Goal: Task Accomplishment & Management: Complete application form

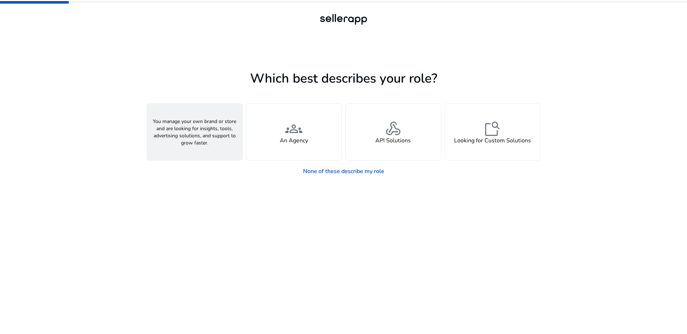
click at [230, 143] on div "person A Seller" at bounding box center [194, 132] width 95 height 57
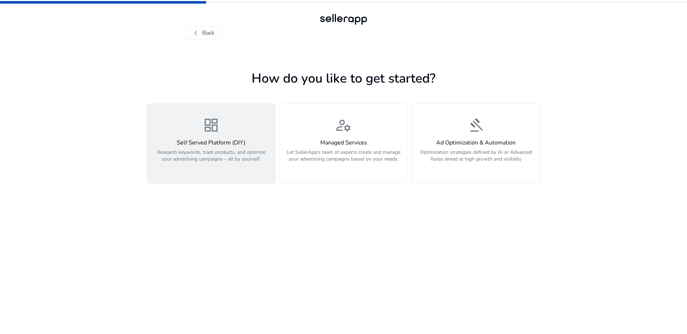
click at [262, 169] on p "Research keywords, track products, and optimize your advertising campaigns – al…" at bounding box center [210, 159] width 119 height 21
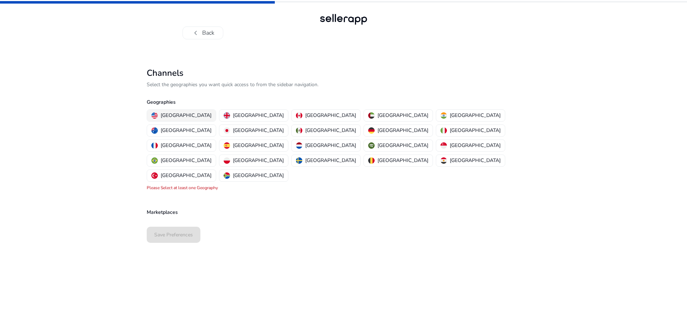
click at [185, 116] on p "[GEOGRAPHIC_DATA]" at bounding box center [186, 116] width 51 height 8
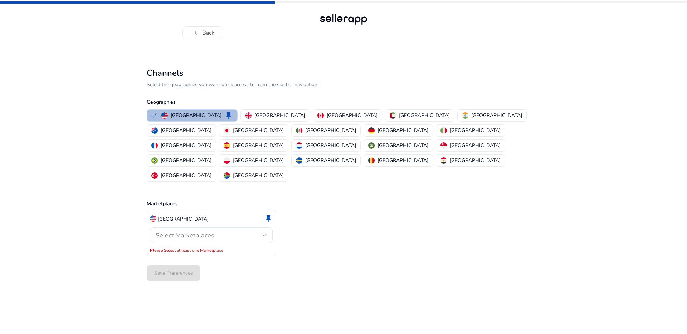
click at [185, 116] on p "[GEOGRAPHIC_DATA]" at bounding box center [196, 116] width 51 height 8
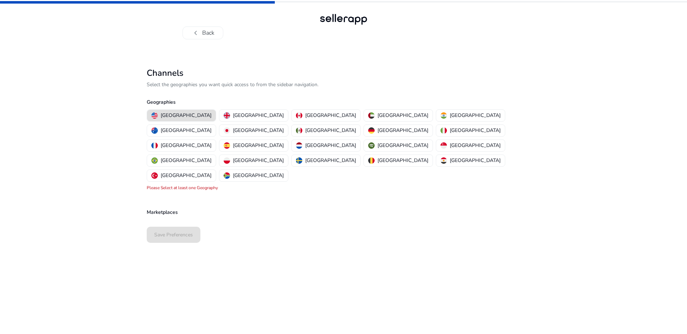
click at [175, 116] on p "[GEOGRAPHIC_DATA]" at bounding box center [186, 116] width 51 height 8
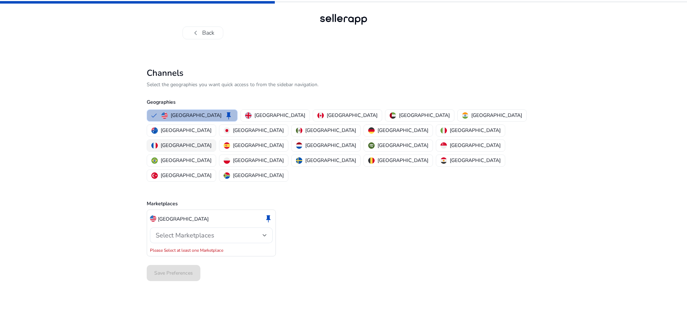
click at [211, 142] on p "[GEOGRAPHIC_DATA]" at bounding box center [186, 146] width 51 height 8
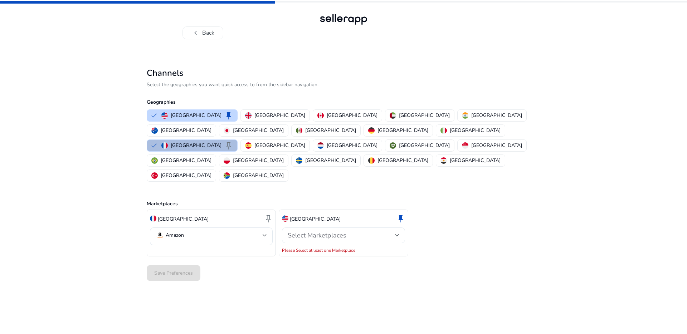
click at [335, 231] on span "Select Marketplaces" at bounding box center [317, 235] width 59 height 9
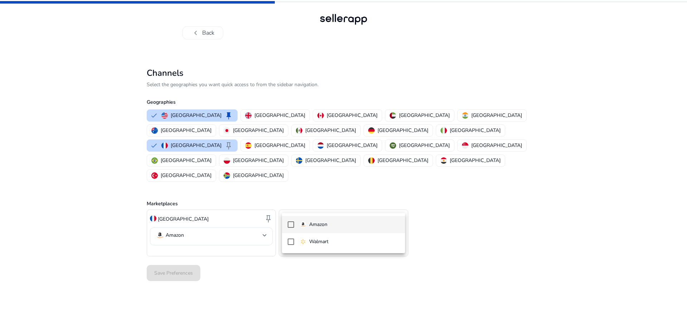
click at [337, 224] on span "Amazon" at bounding box center [349, 225] width 99 height 8
click at [360, 167] on div at bounding box center [343, 167] width 687 height 334
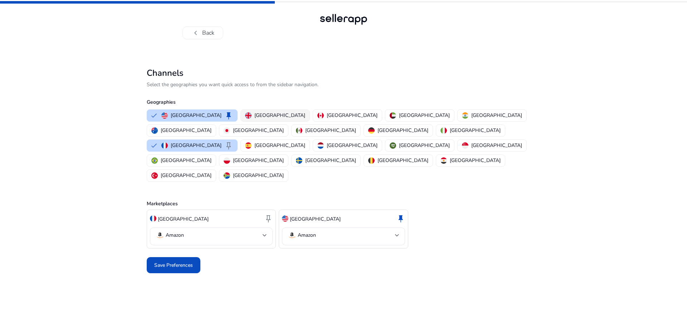
click at [258, 115] on p "[GEOGRAPHIC_DATA]" at bounding box center [279, 116] width 51 height 8
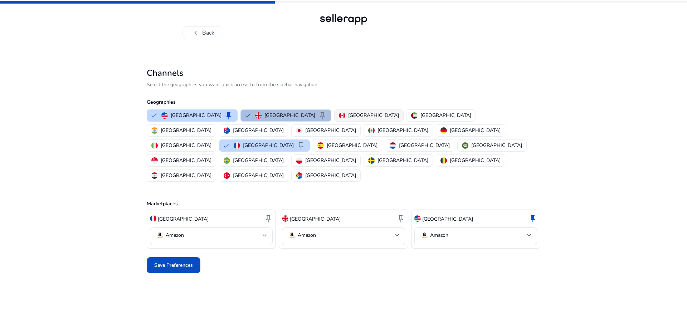
click at [348, 114] on p "[GEOGRAPHIC_DATA]" at bounding box center [373, 116] width 51 height 8
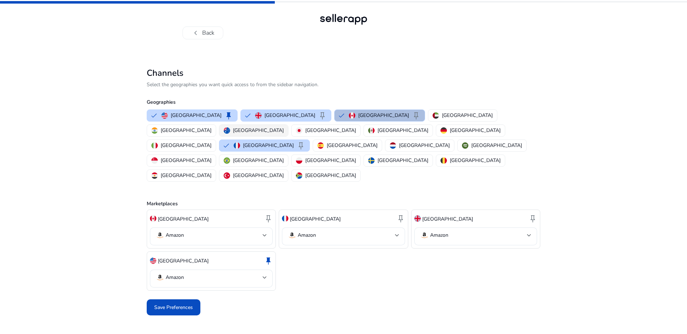
click at [284, 127] on div "[GEOGRAPHIC_DATA]" at bounding box center [254, 131] width 60 height 8
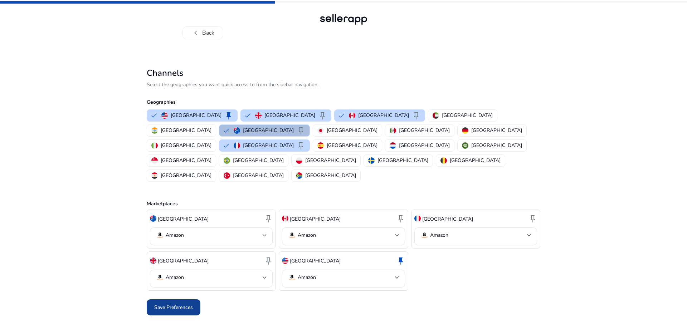
click at [190, 304] on span "Save Preferences" at bounding box center [173, 308] width 39 height 8
